Goal: Transaction & Acquisition: Subscribe to service/newsletter

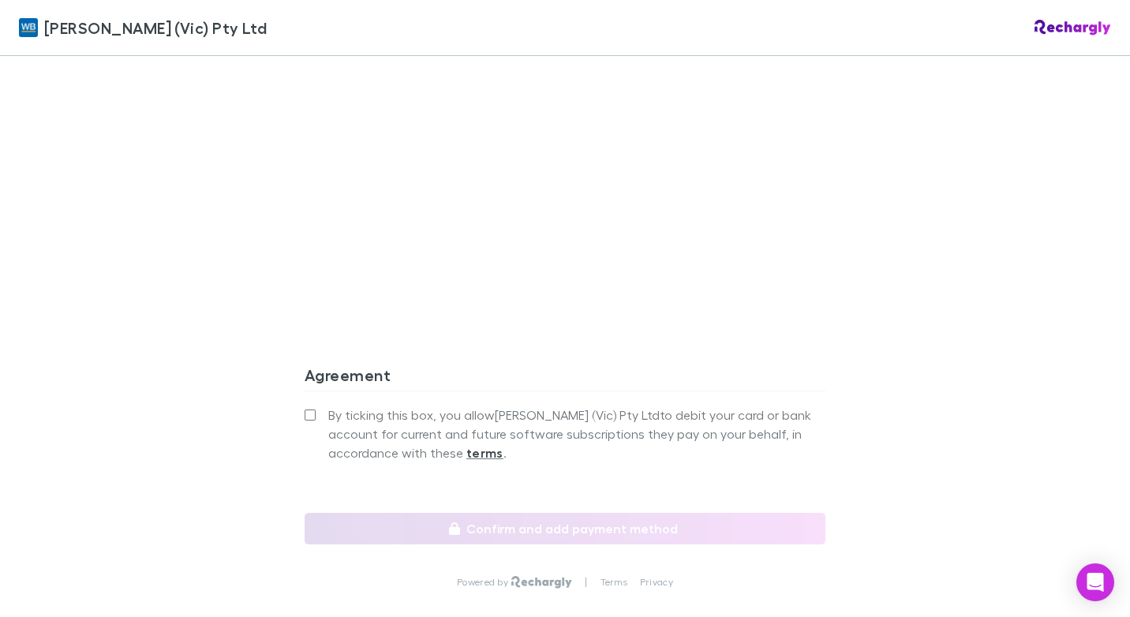
scroll to position [1341, 0]
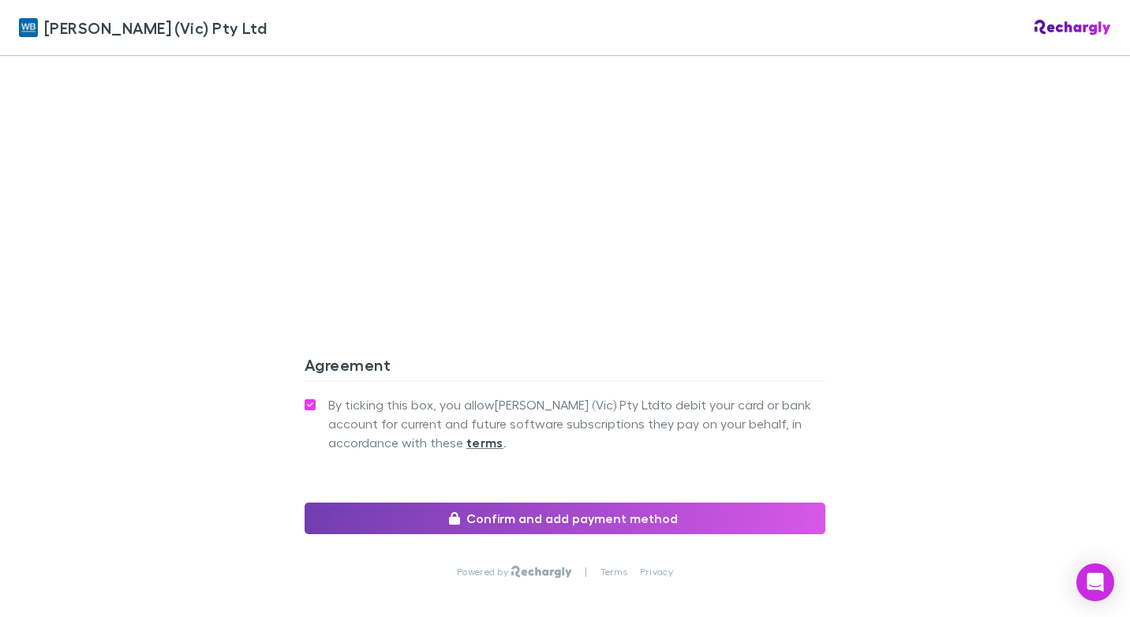
click at [542, 502] on button "Confirm and add payment method" at bounding box center [564, 518] width 521 height 32
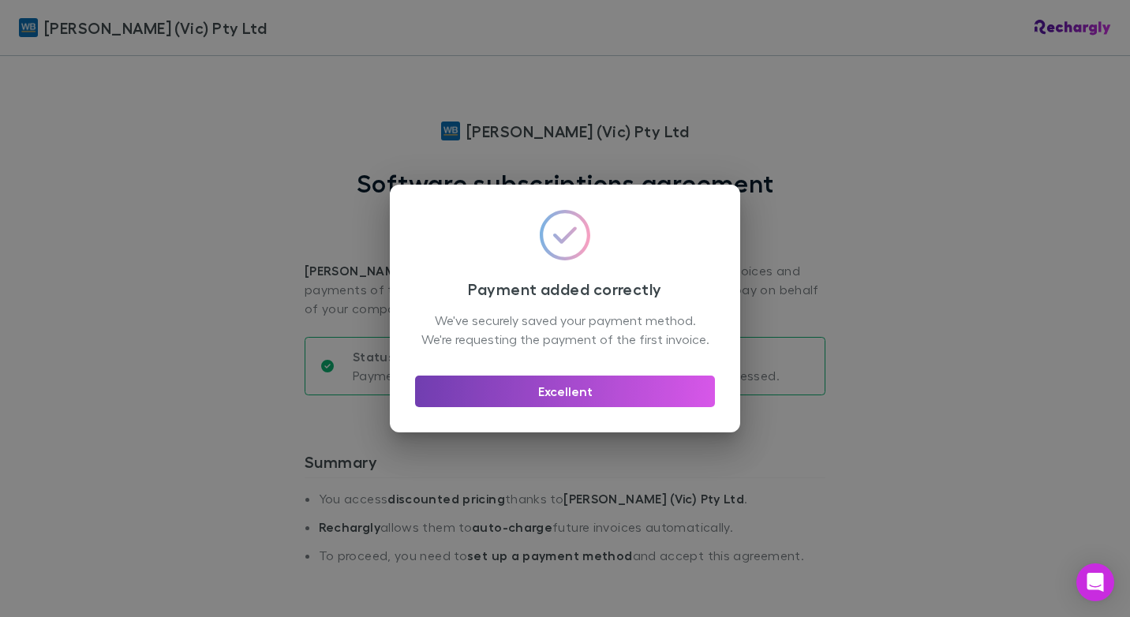
click at [532, 402] on button "Excellent" at bounding box center [565, 391] width 300 height 32
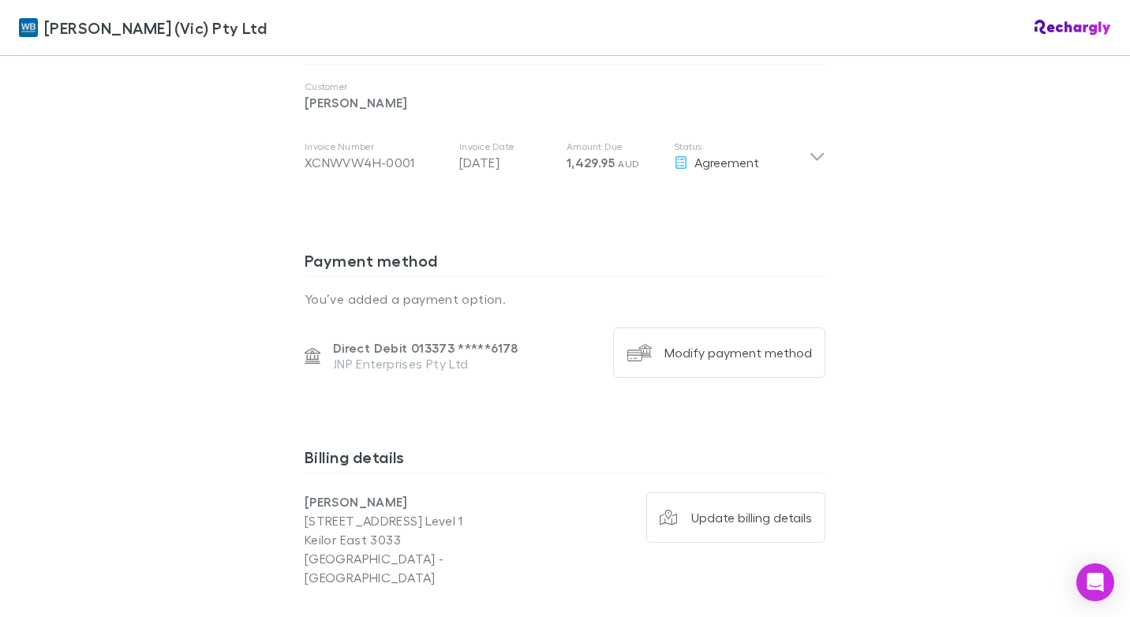
scroll to position [850, 0]
